Goal: Task Accomplishment & Management: Manage account settings

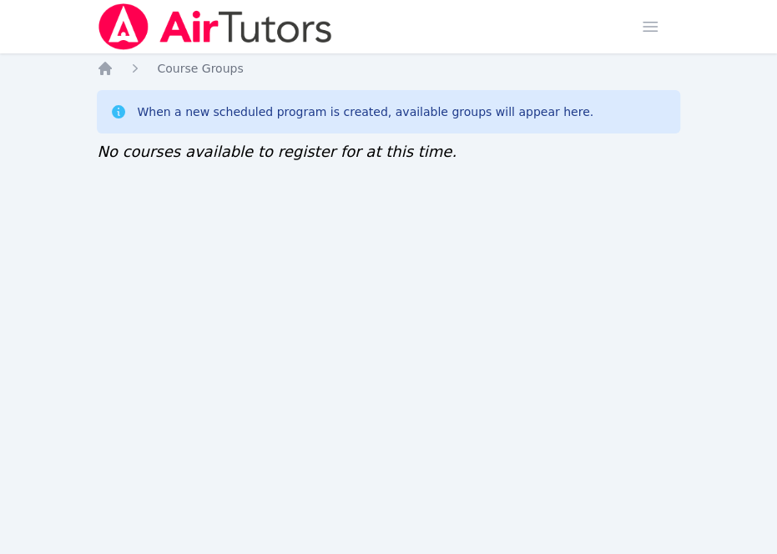
drag, startPoint x: 308, startPoint y: 347, endPoint x: 353, endPoint y: 208, distance: 146.4
click at [307, 346] on div "Home Sessions Study Groups Students Messages Open user menu Sokha Lee Open main…" at bounding box center [388, 277] width 777 height 554
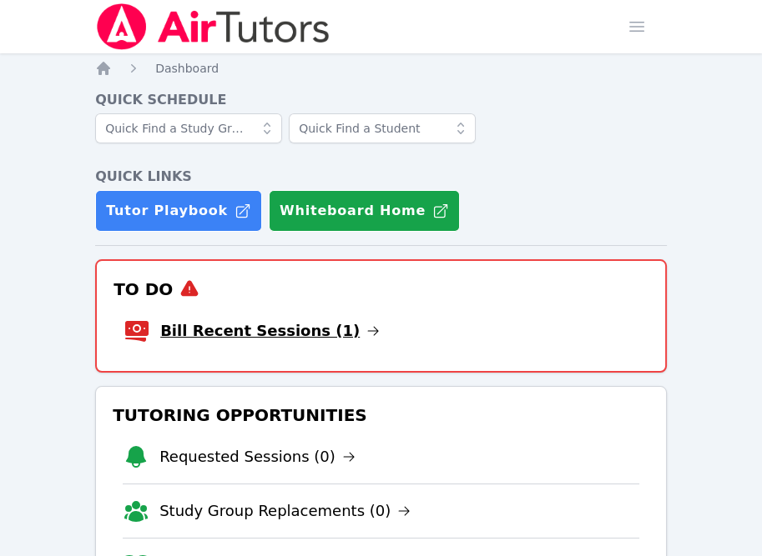
click at [277, 329] on link "Bill Recent Sessions (1)" at bounding box center [269, 330] width 219 height 23
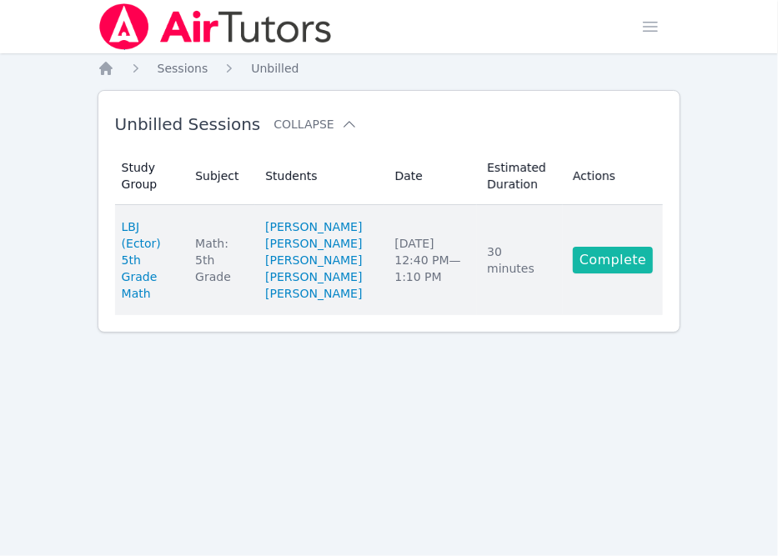
click at [616, 274] on link "Complete" at bounding box center [613, 260] width 80 height 27
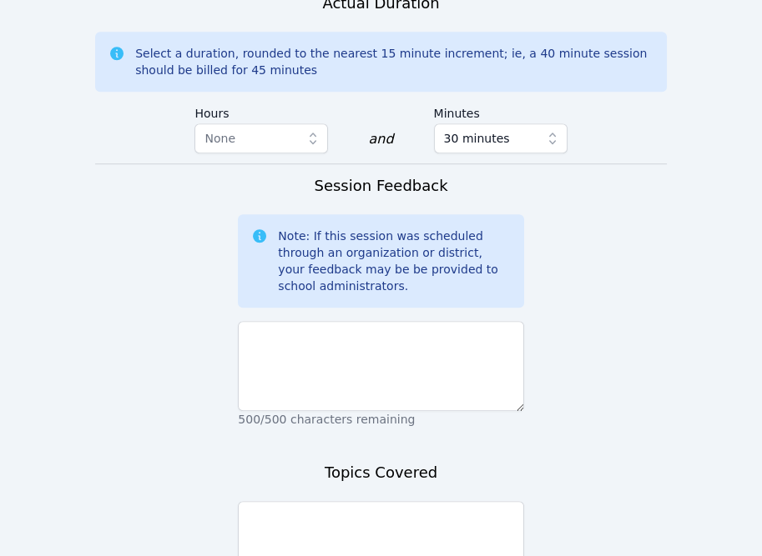
scroll to position [1557, 0]
